Goal: Task Accomplishment & Management: Manage account settings

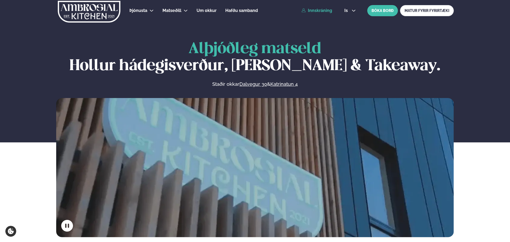
click at [316, 13] on link "Innskráning" at bounding box center [316, 10] width 31 height 5
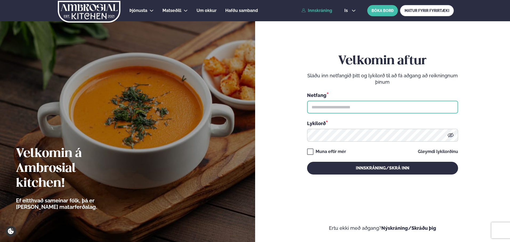
click at [322, 106] on input "text" at bounding box center [382, 107] width 151 height 13
type input "**********"
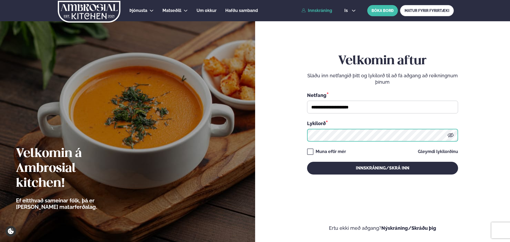
click at [307, 162] on button "Innskráning/Skrá inn" at bounding box center [382, 168] width 151 height 13
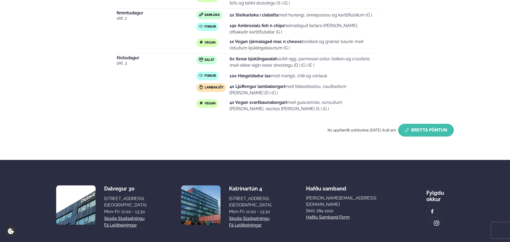
click at [425, 130] on button "Breyta Pöntun" at bounding box center [426, 130] width 56 height 13
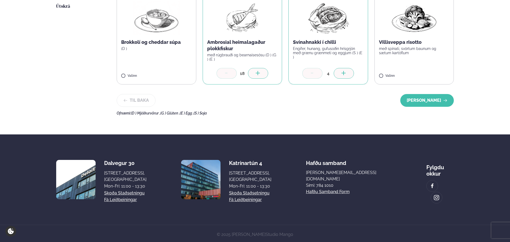
scroll to position [169, 0]
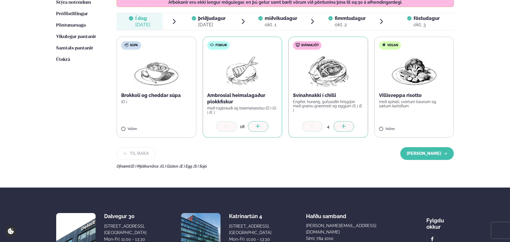
click at [218, 24] on div "[DATE]" at bounding box center [211, 25] width 27 height 6
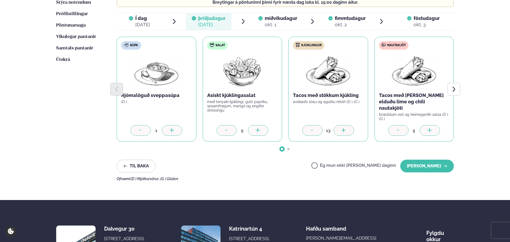
click at [263, 128] on div at bounding box center [258, 130] width 20 height 11
click at [422, 160] on button "[PERSON_NAME]" at bounding box center [426, 166] width 53 height 13
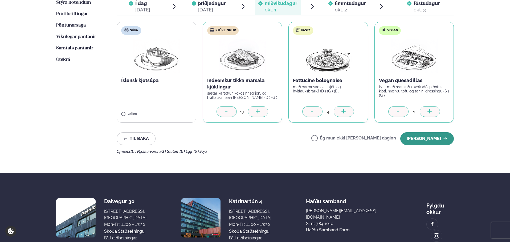
click at [425, 141] on button "[PERSON_NAME]" at bounding box center [426, 139] width 53 height 13
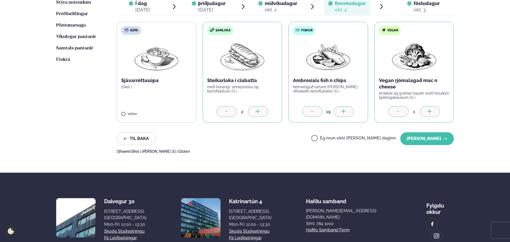
click at [346, 109] on icon at bounding box center [343, 111] width 5 height 5
click at [426, 142] on button "[PERSON_NAME]" at bounding box center [426, 139] width 53 height 13
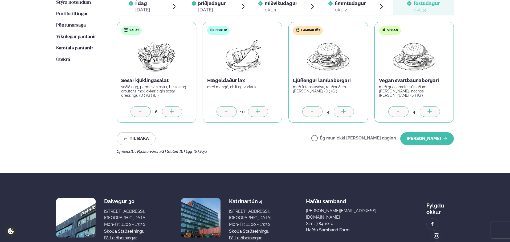
click at [265, 112] on div at bounding box center [258, 111] width 20 height 11
click at [417, 140] on button "[PERSON_NAME]" at bounding box center [426, 139] width 53 height 13
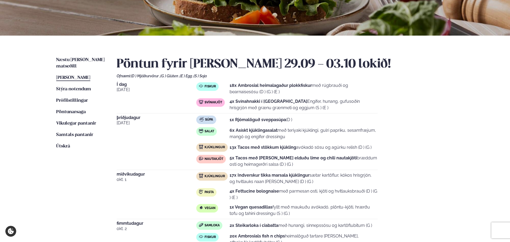
scroll to position [36, 0]
